Goal: Task Accomplishment & Management: Manage account settings

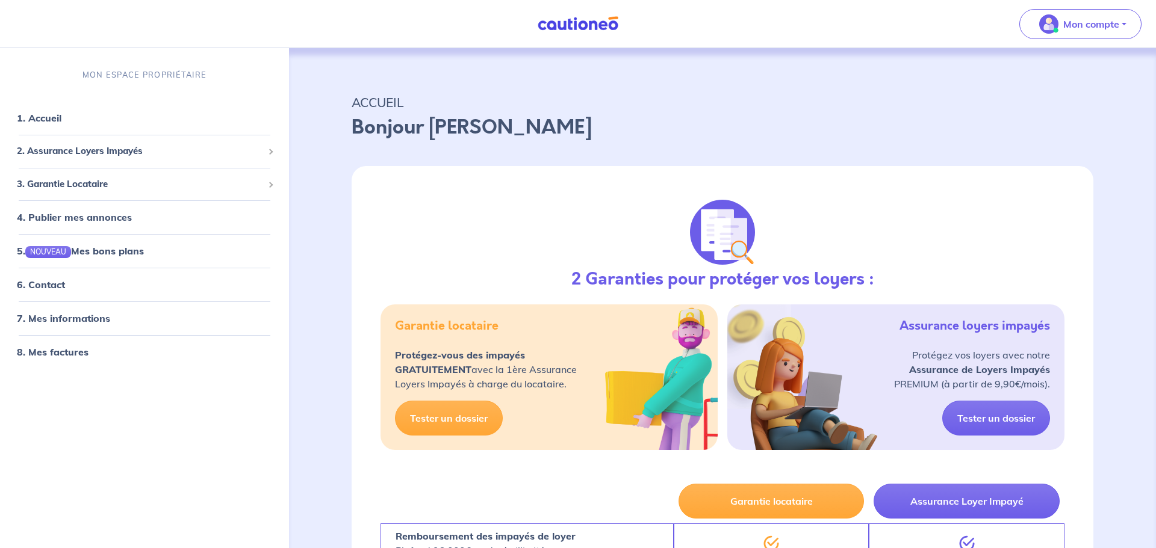
select select "FR"
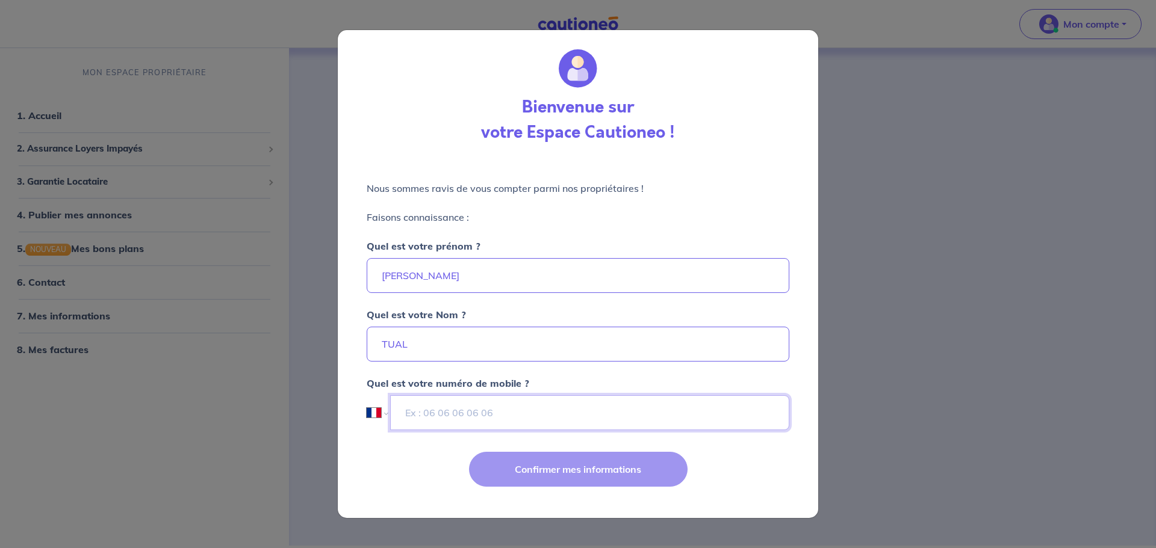
click at [519, 415] on input "tel" at bounding box center [589, 412] width 399 height 35
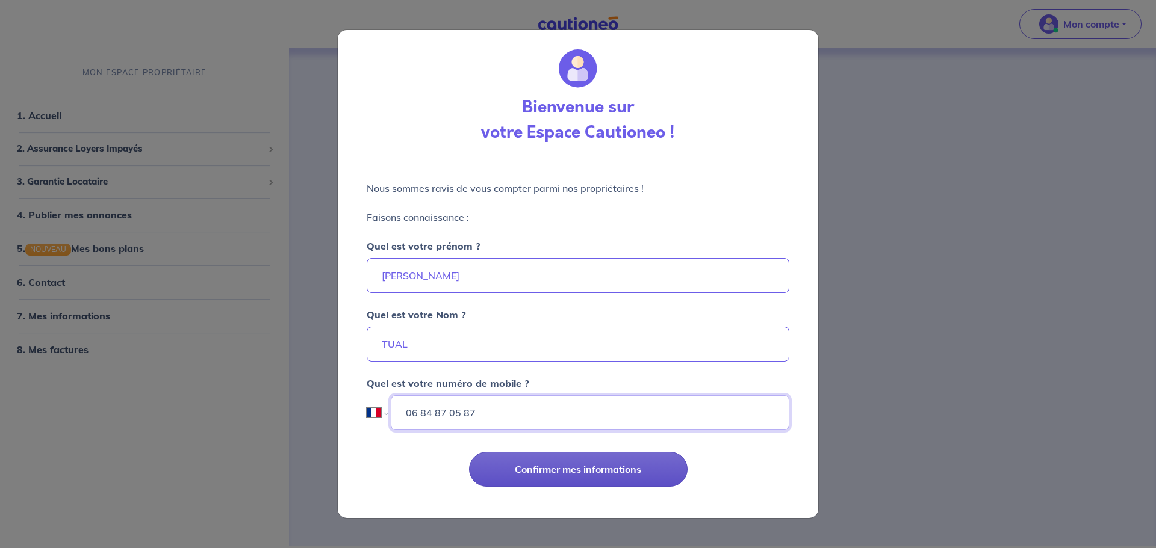
type input "06 84 87 05 87"
click at [596, 466] on button "Confirmer mes informations" at bounding box center [578, 469] width 218 height 35
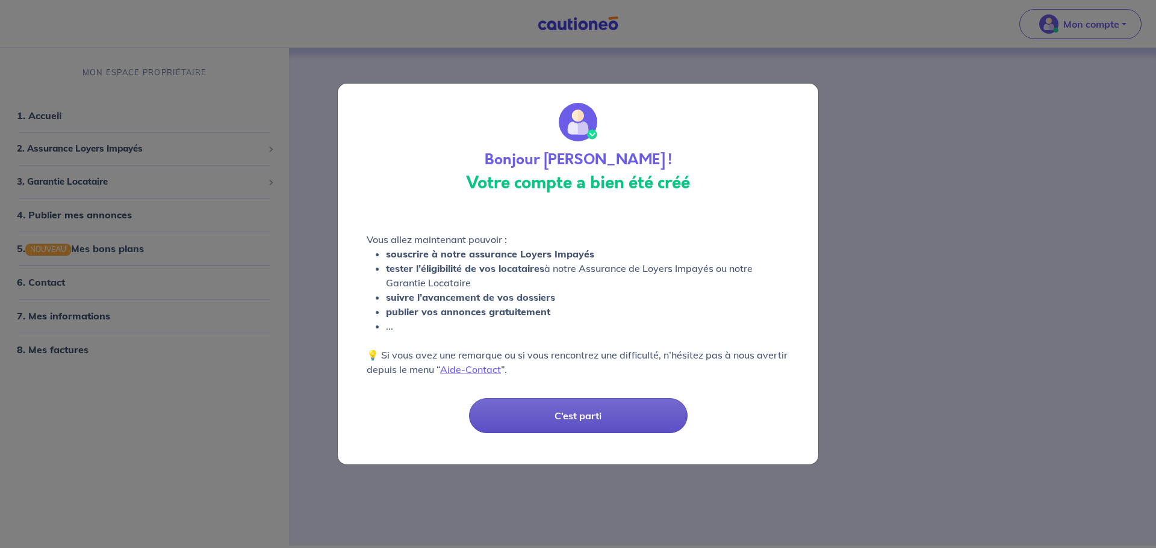
click at [590, 417] on button "C’est parti" at bounding box center [578, 415] width 218 height 35
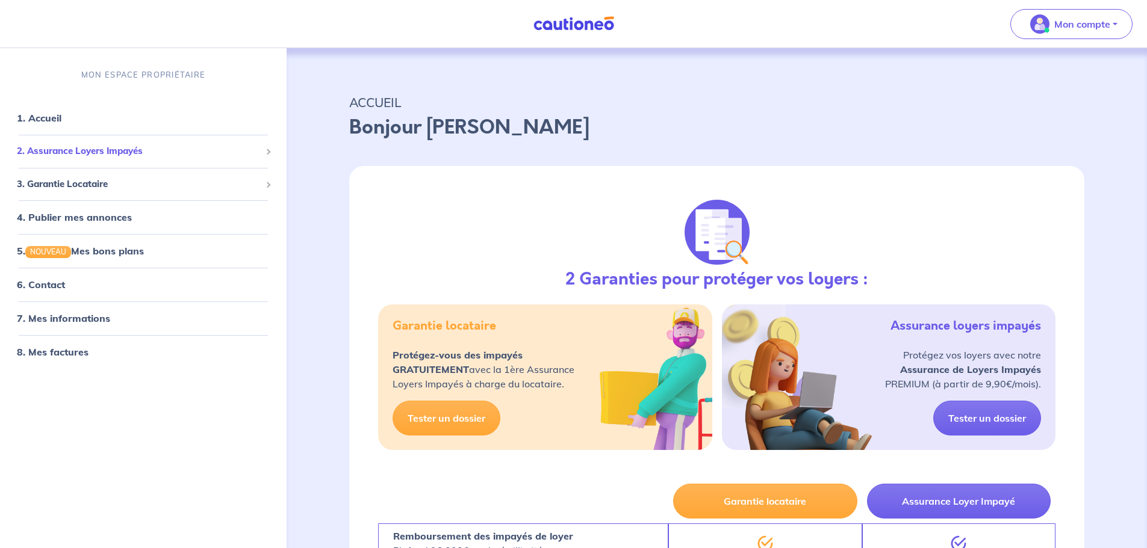
click at [94, 147] on span "2. Assurance Loyers Impayés" at bounding box center [139, 151] width 244 height 14
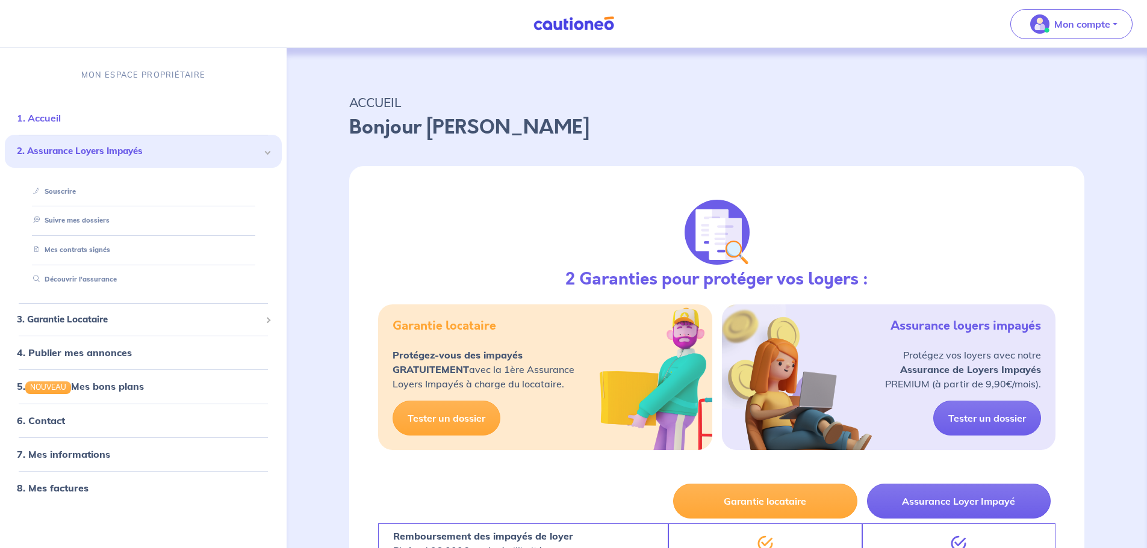
click at [58, 116] on link "1. Accueil" at bounding box center [39, 118] width 44 height 12
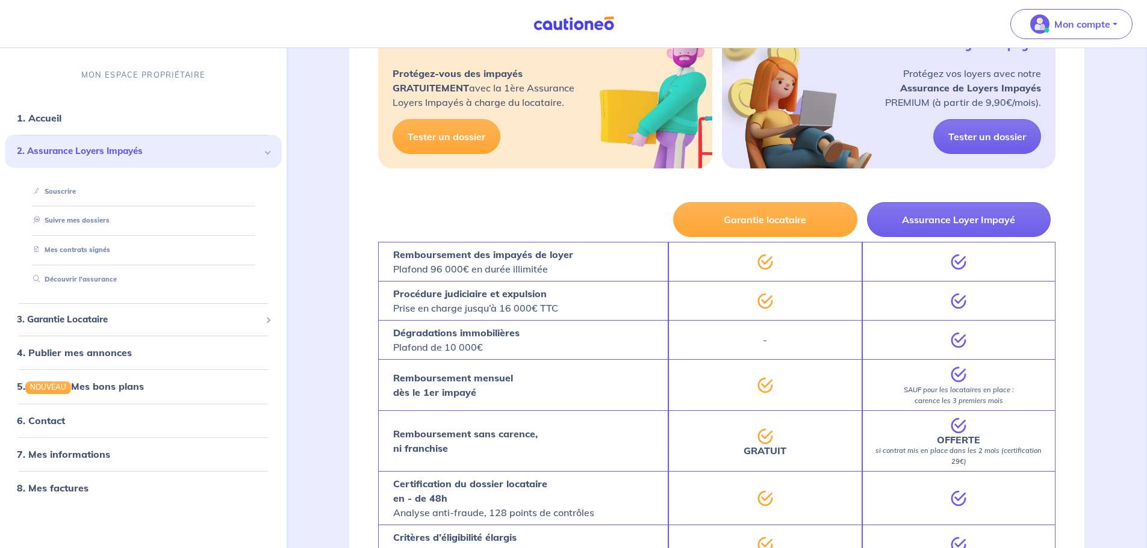
scroll to position [301, 0]
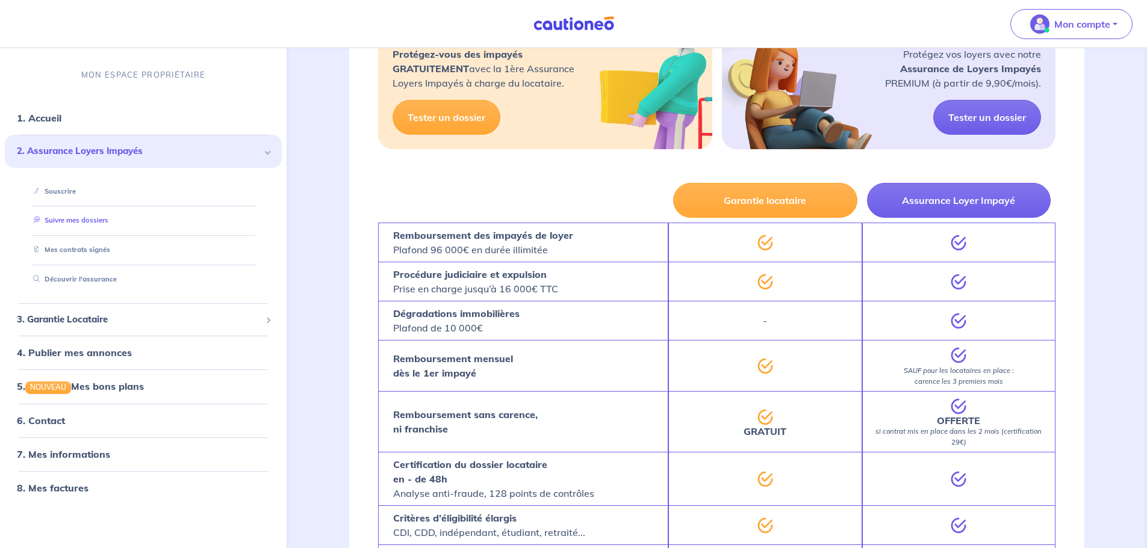
click at [78, 221] on link "Suivre mes dossiers" at bounding box center [68, 221] width 80 height 8
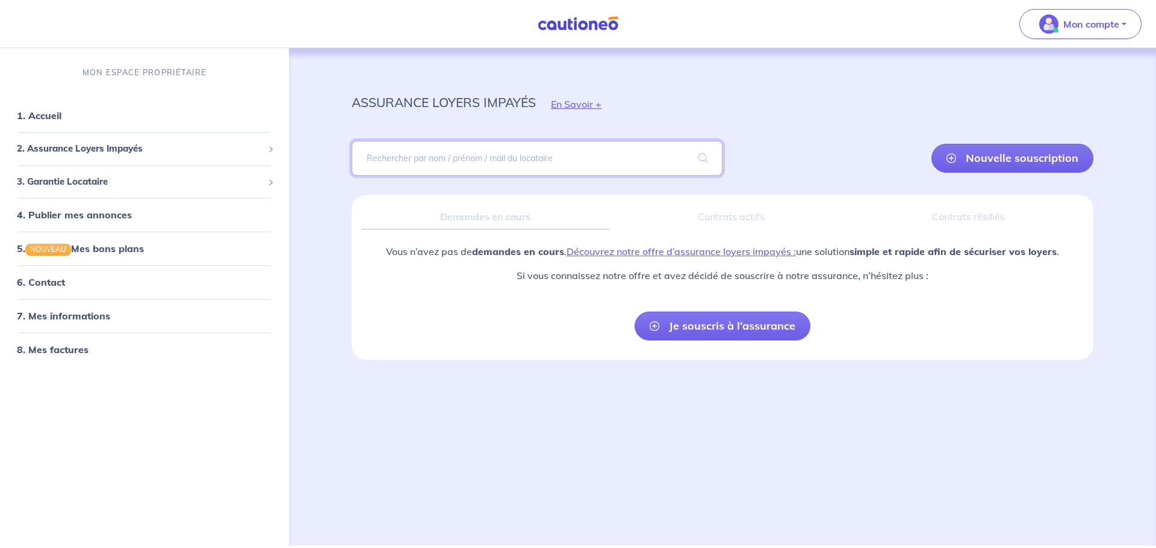
click at [472, 159] on input "search" at bounding box center [537, 158] width 371 height 35
type input "mpata"
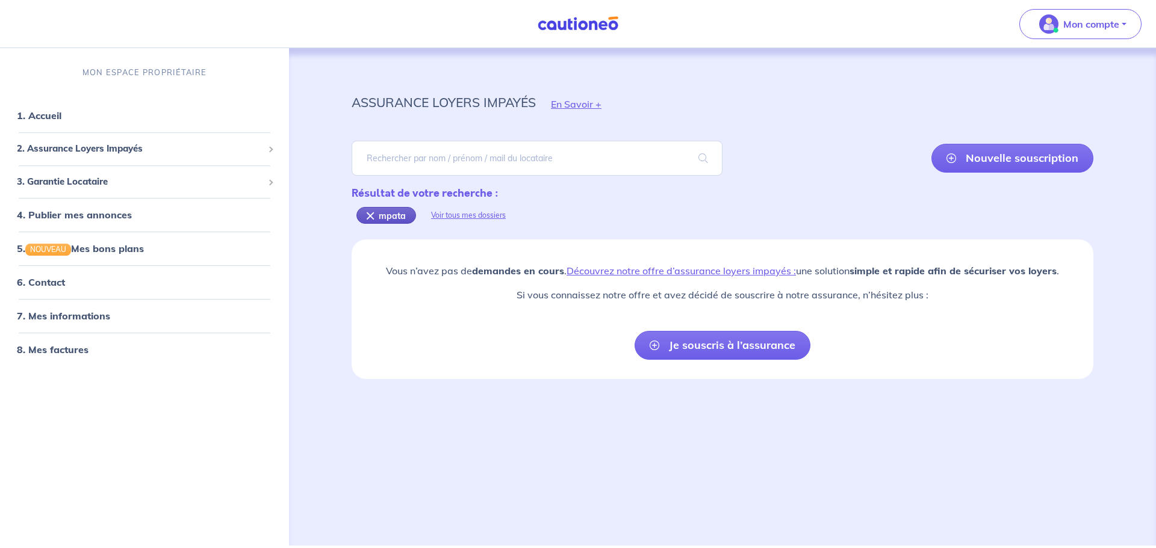
click at [367, 212] on div "mpata" at bounding box center [386, 215] width 60 height 17
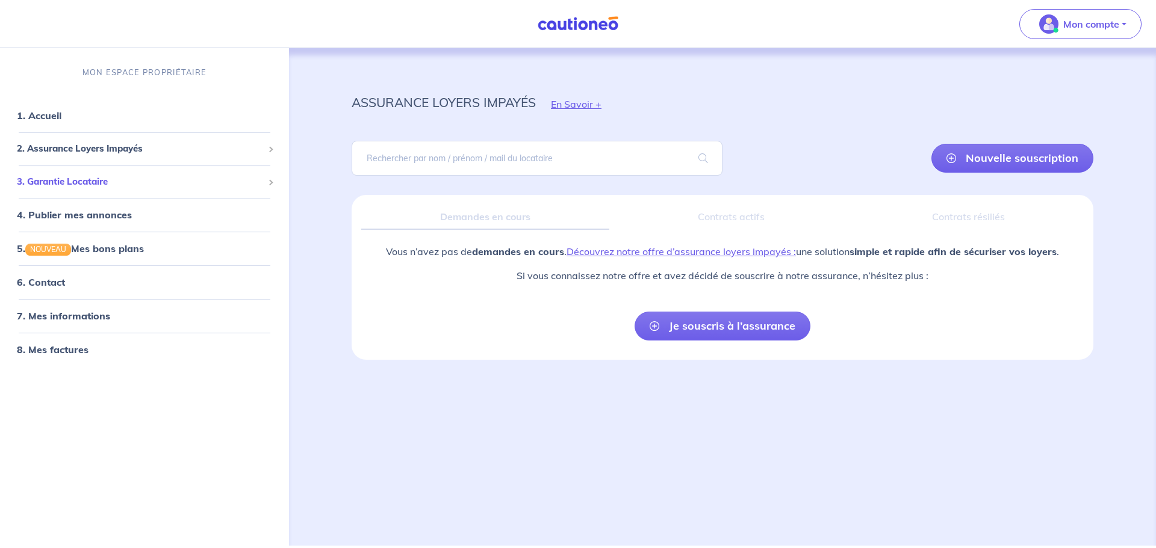
click at [85, 183] on span "3. Garantie Locataire" at bounding box center [140, 182] width 246 height 14
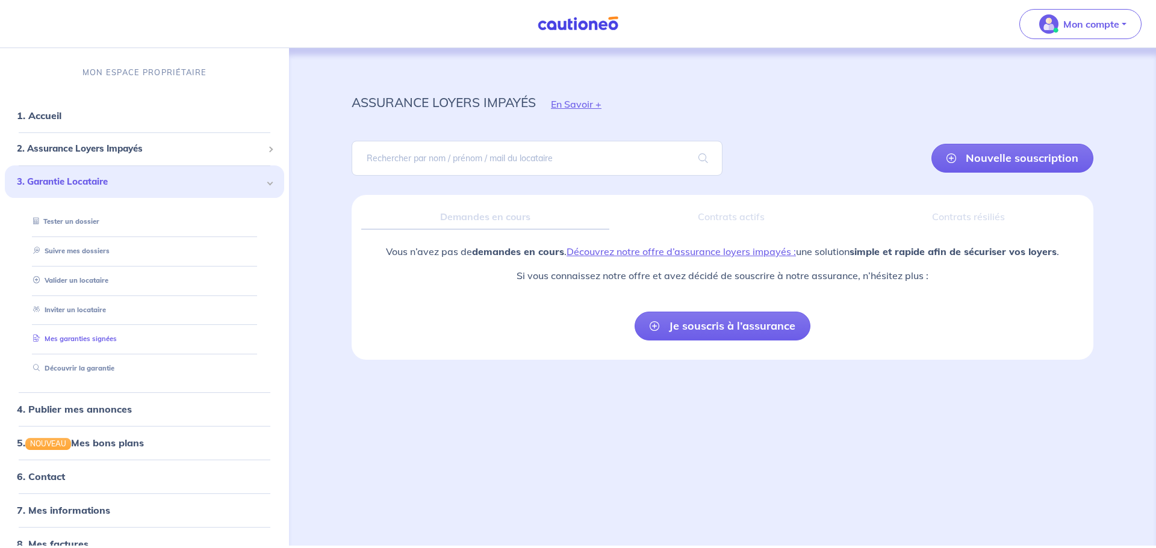
click at [98, 339] on link "Mes garanties signées" at bounding box center [72, 339] width 88 height 8
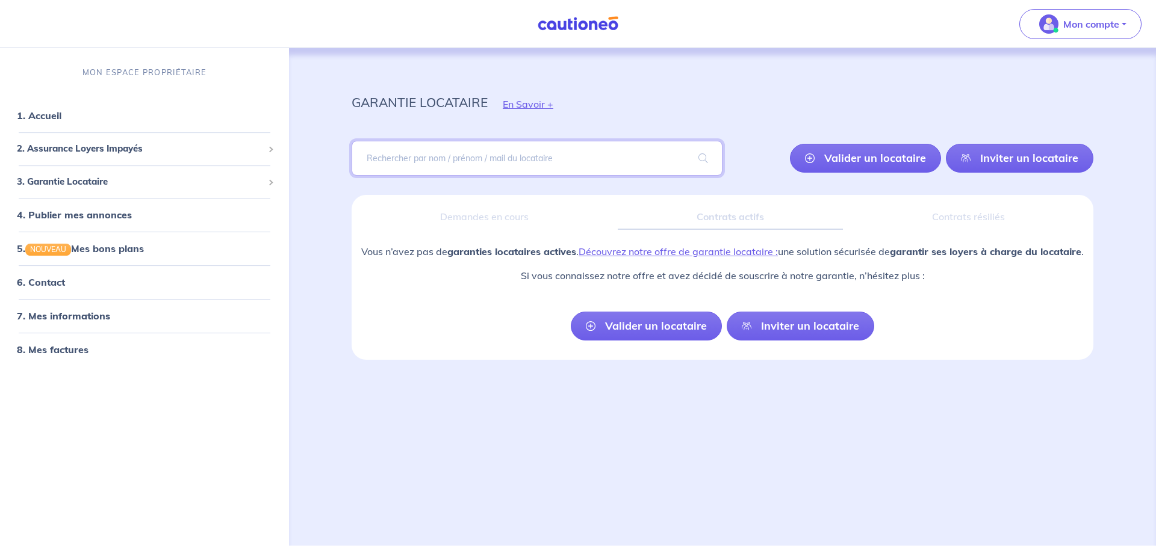
click at [518, 161] on input "search" at bounding box center [537, 158] width 371 height 35
type input "mpata"
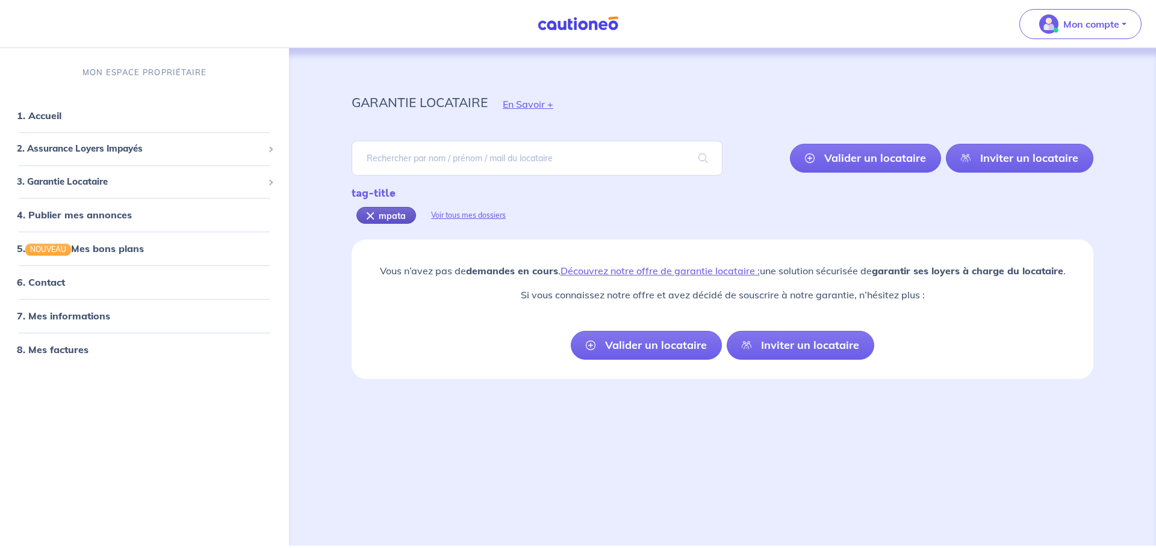
click at [364, 213] on div "mpata" at bounding box center [386, 215] width 60 height 17
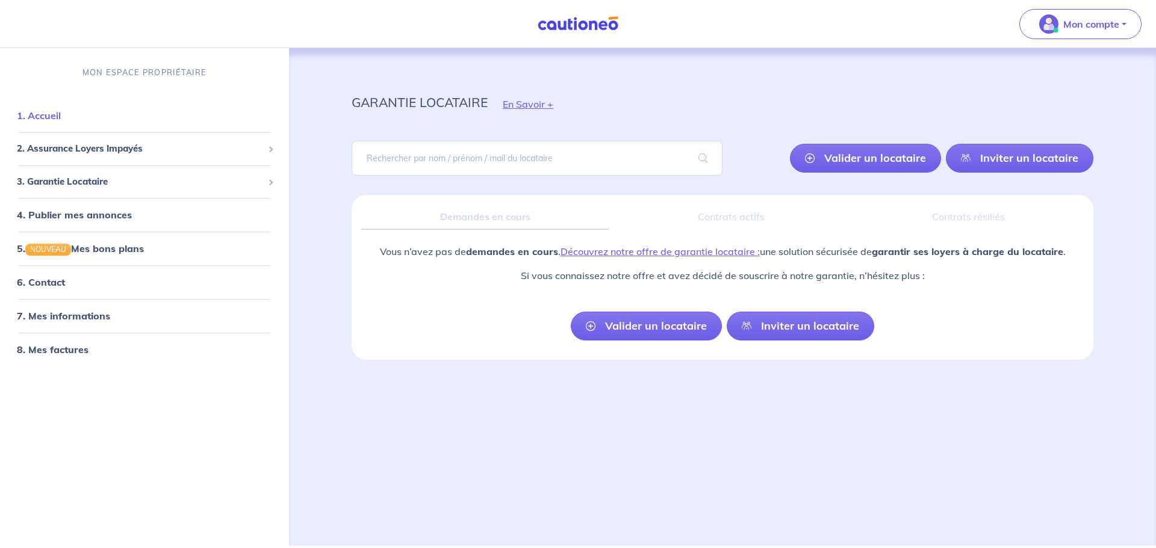
click at [46, 118] on link "1. Accueil" at bounding box center [39, 116] width 44 height 12
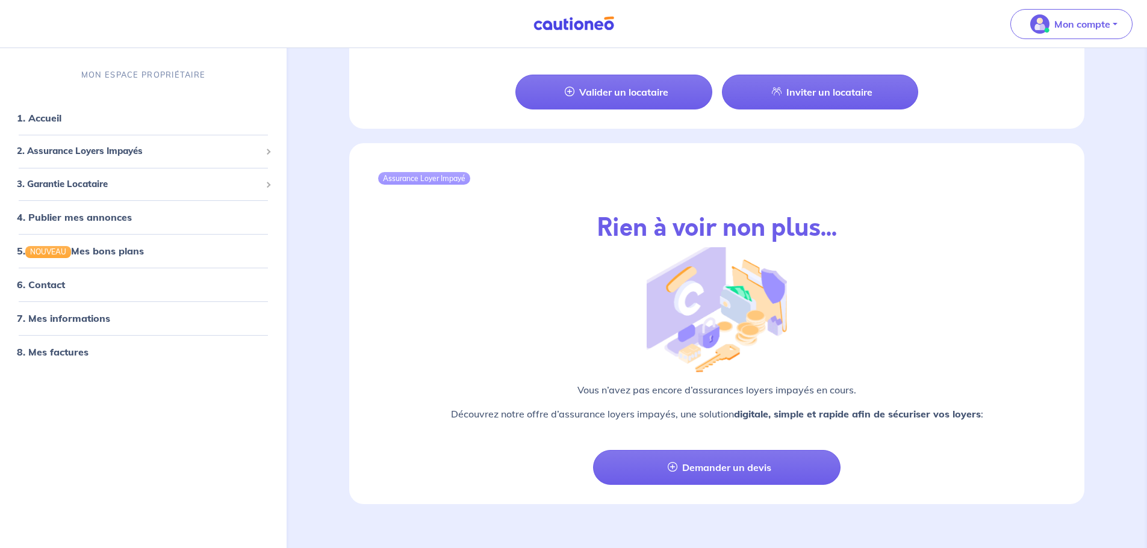
scroll to position [1219, 0]
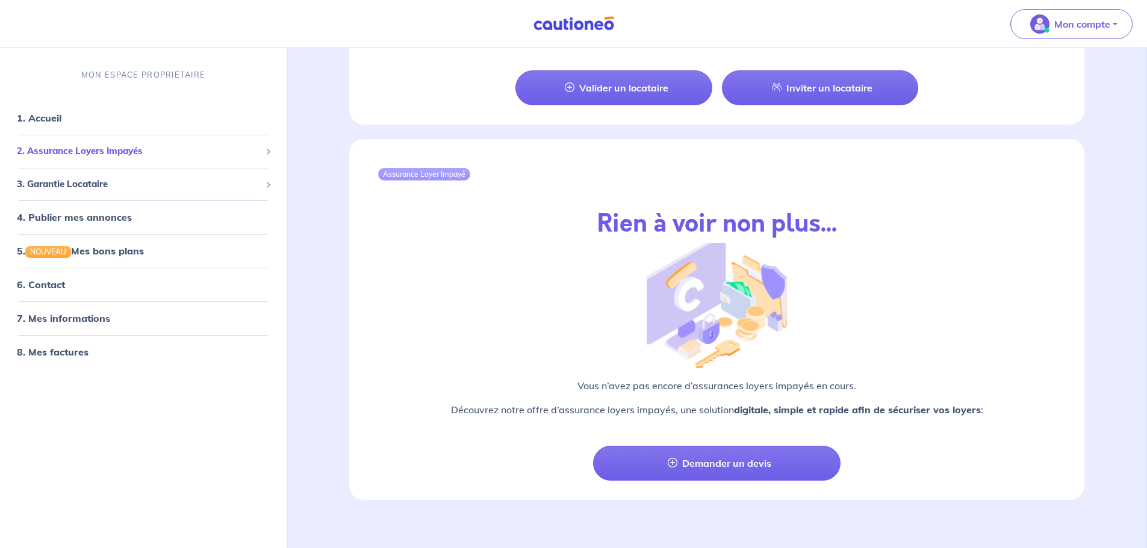
click at [144, 151] on span "2. Assurance Loyers Impayés" at bounding box center [139, 151] width 244 height 14
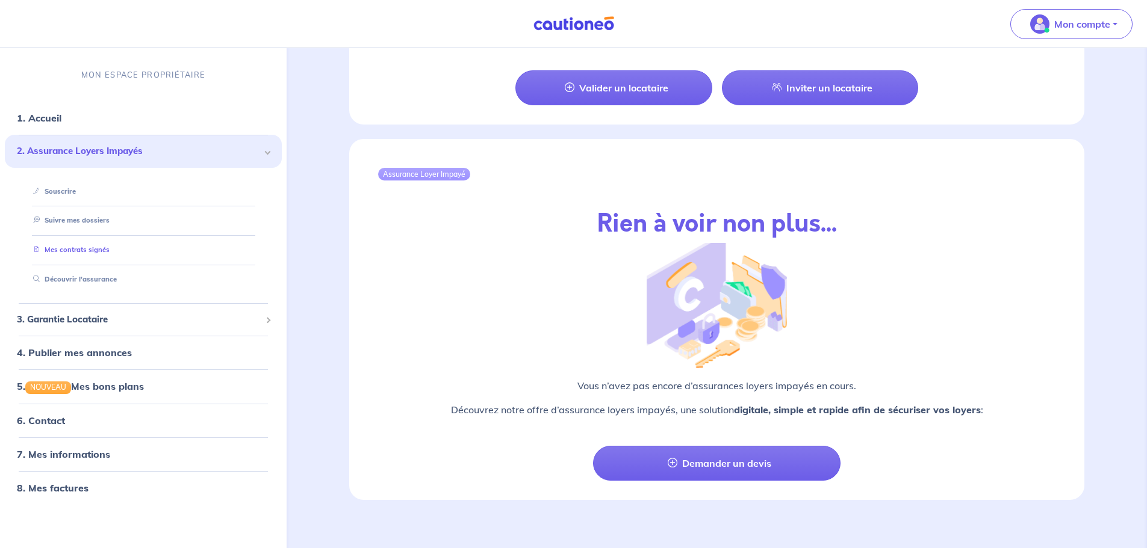
click at [96, 250] on link "Mes contrats signés" at bounding box center [68, 250] width 81 height 8
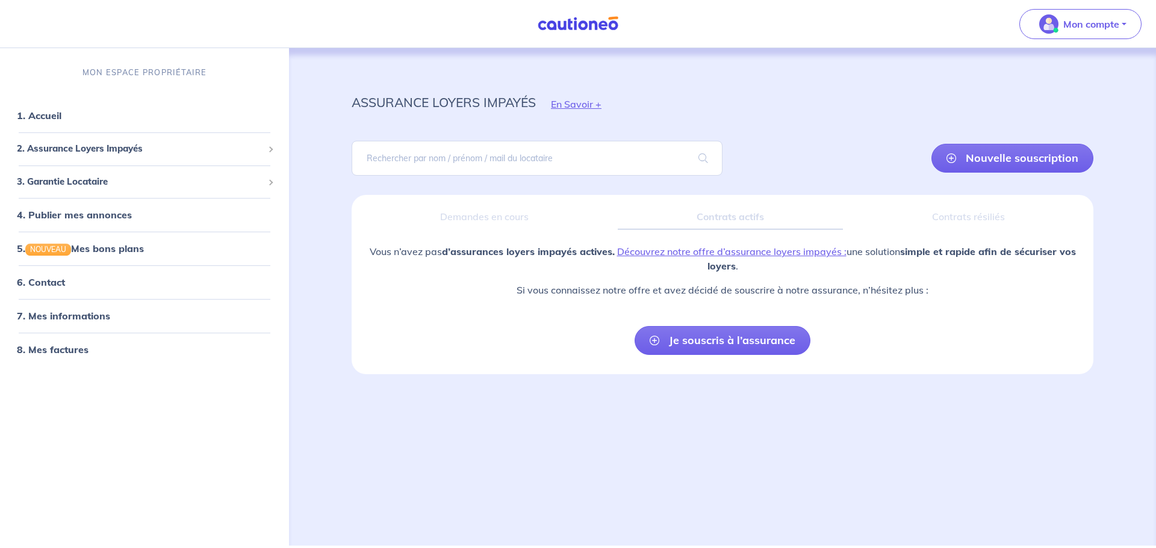
click at [979, 217] on div "Contrats résiliés" at bounding box center [967, 217] width 231 height 25
click at [475, 215] on div "Demandes en cours" at bounding box center [484, 217] width 247 height 25
click at [86, 318] on link "7. Mes informations" at bounding box center [62, 316] width 90 height 12
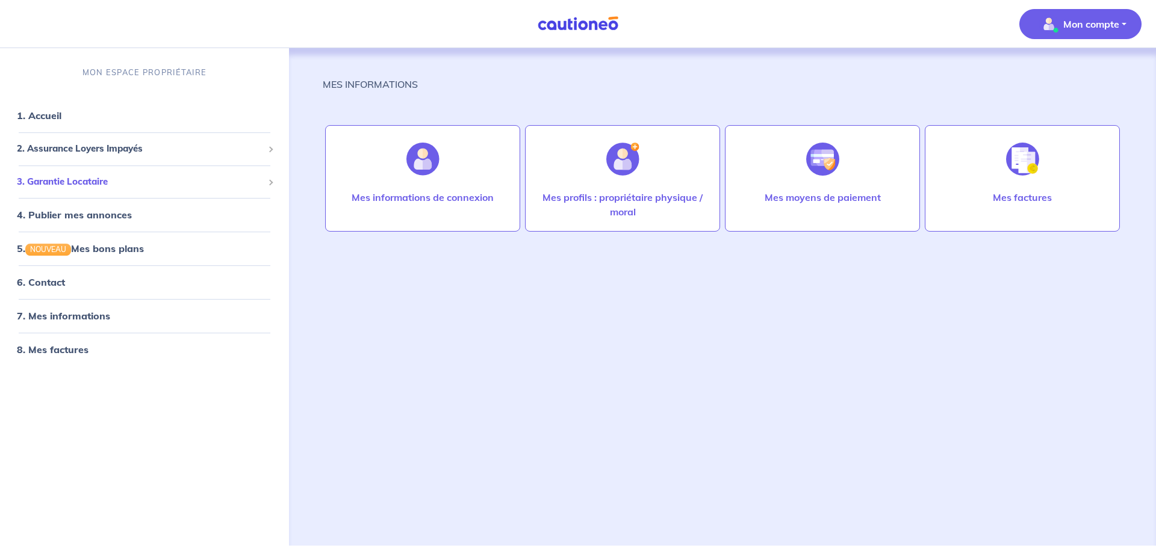
click at [96, 181] on span "3. Garantie Locataire" at bounding box center [140, 182] width 246 height 14
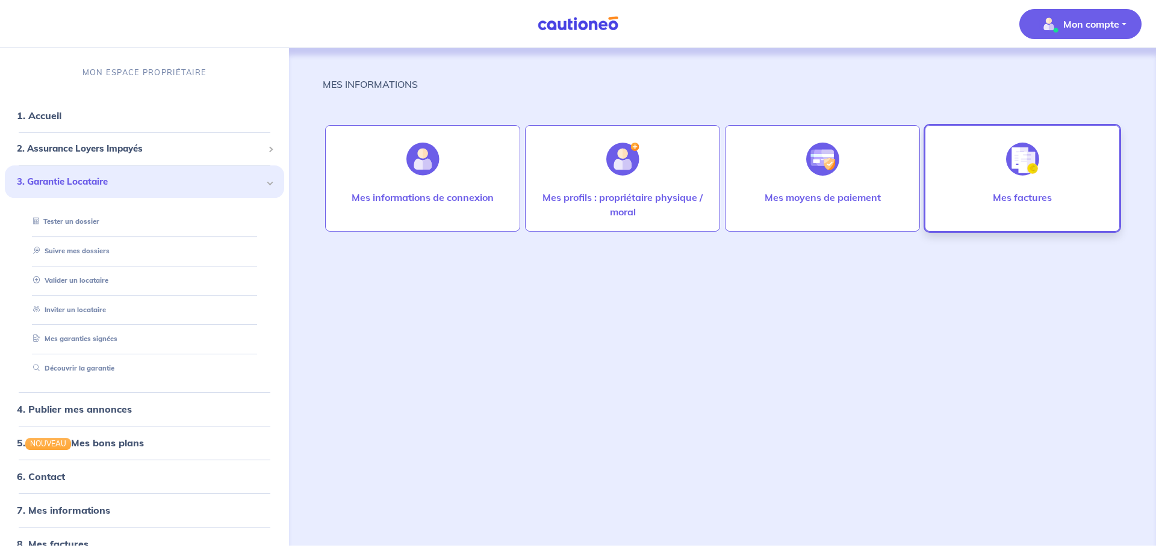
click at [1022, 175] on img at bounding box center [1022, 159] width 33 height 33
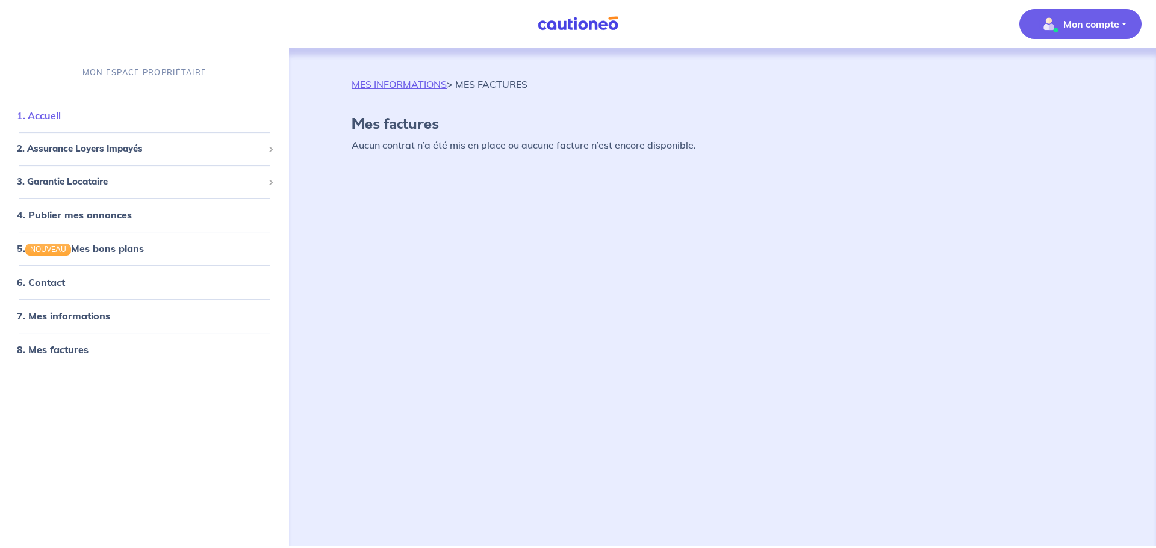
click at [61, 118] on link "1. Accueil" at bounding box center [39, 116] width 44 height 12
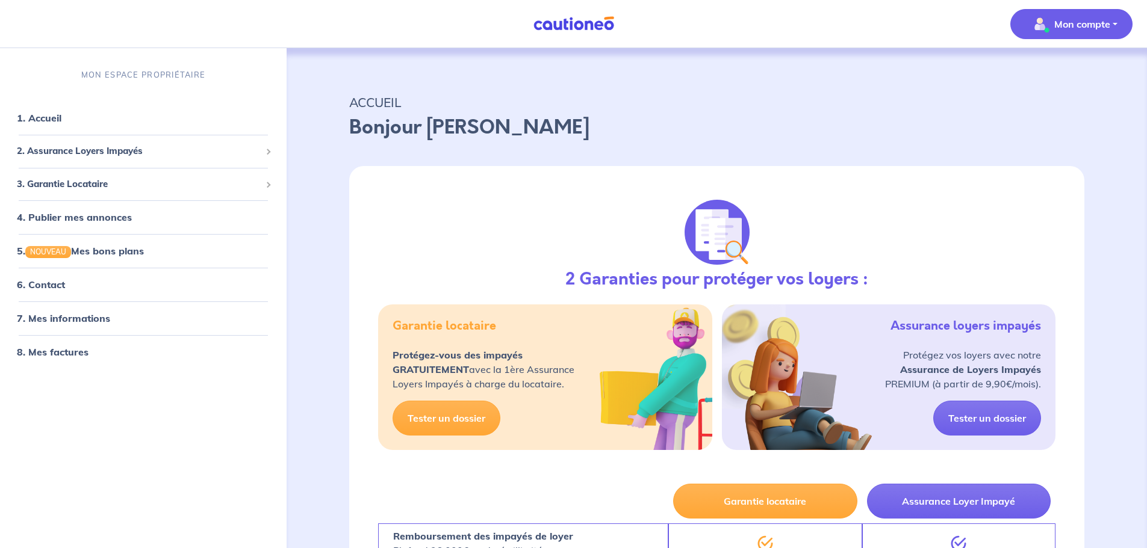
click at [1111, 24] on button "Mon compte" at bounding box center [1071, 24] width 122 height 30
click at [1076, 72] on link "Mes informations" at bounding box center [1059, 74] width 97 height 19
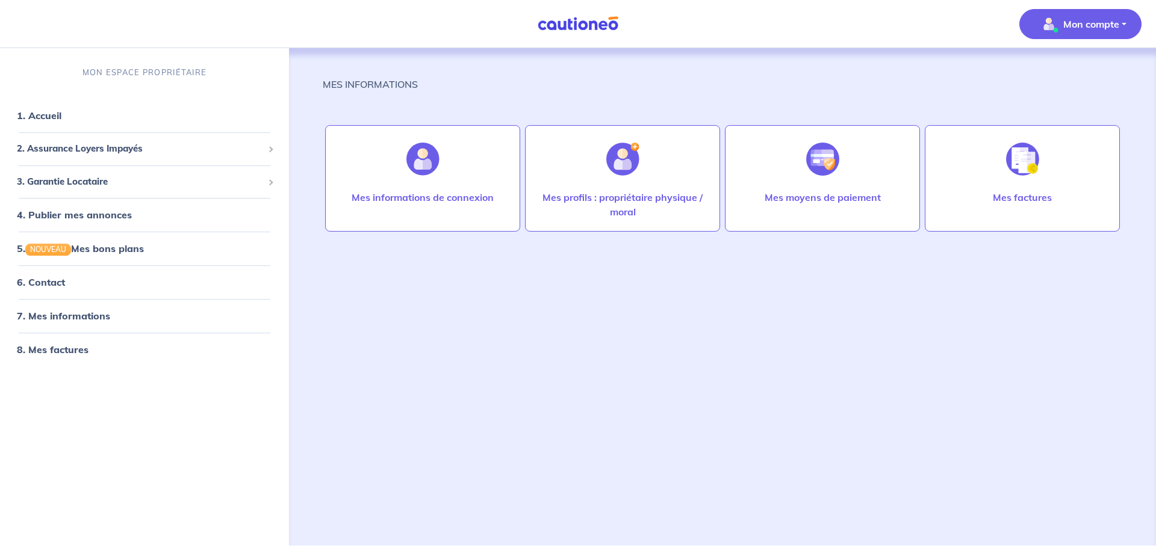
click at [1101, 31] on p "Mon compte" at bounding box center [1091, 24] width 56 height 14
click at [1076, 99] on link "Me déconnecter" at bounding box center [1068, 103] width 97 height 19
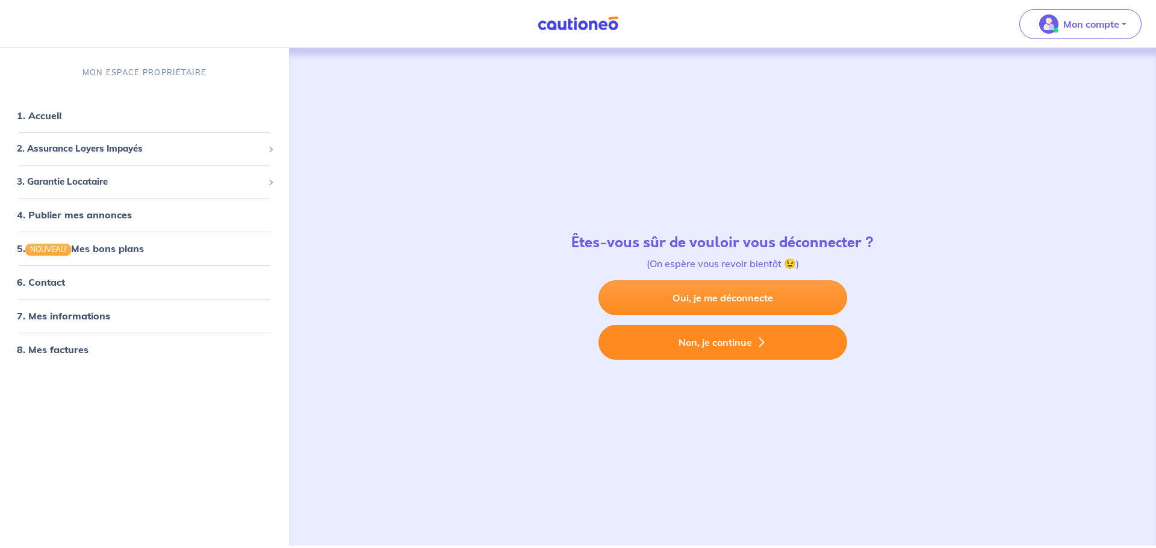
click at [738, 341] on button "Non, je continue" at bounding box center [722, 342] width 249 height 35
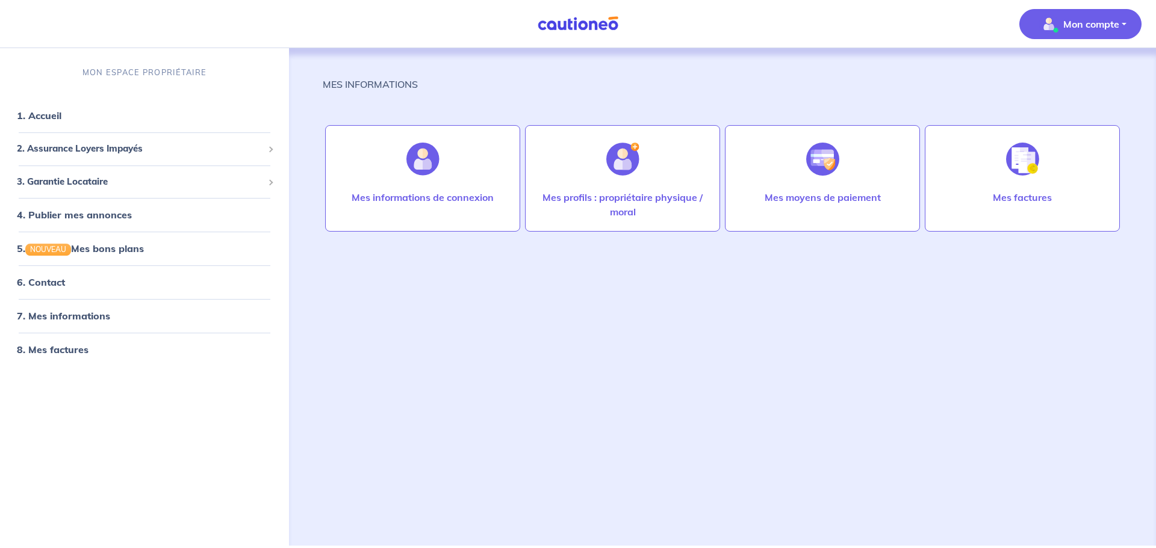
click at [1112, 25] on p "Mon compte" at bounding box center [1091, 24] width 56 height 14
click at [1063, 106] on link "Me déconnecter" at bounding box center [1068, 103] width 97 height 19
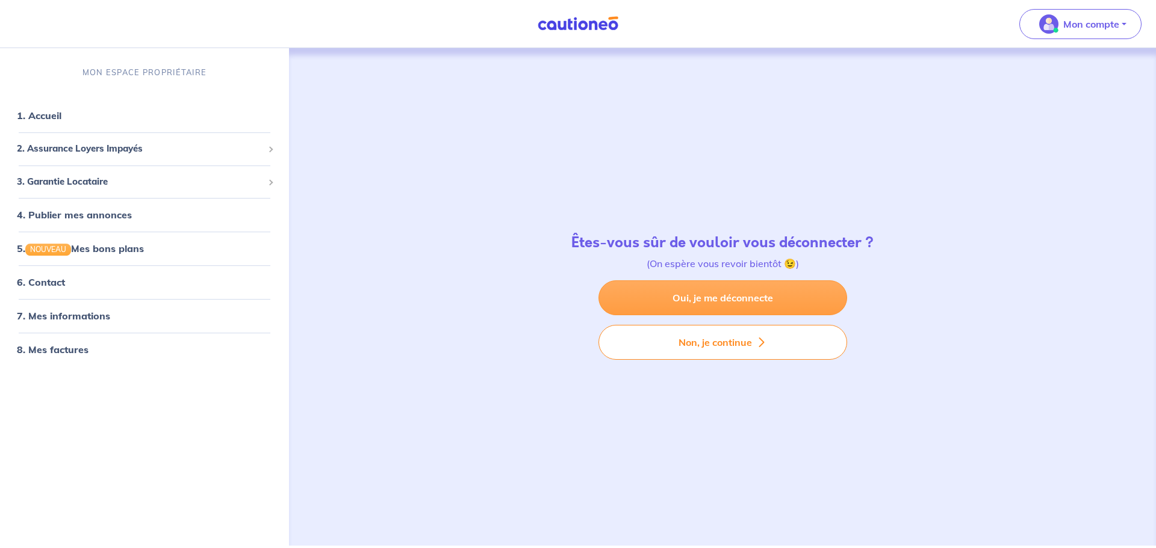
click at [714, 295] on link "Oui, je me déconnecte" at bounding box center [722, 297] width 249 height 35
